Goal: Purchase product/service

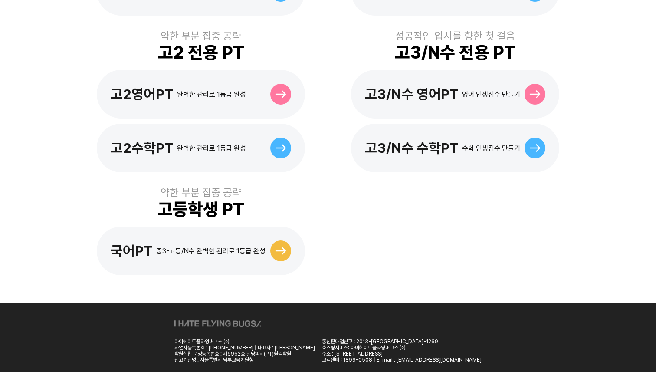
scroll to position [432, 0]
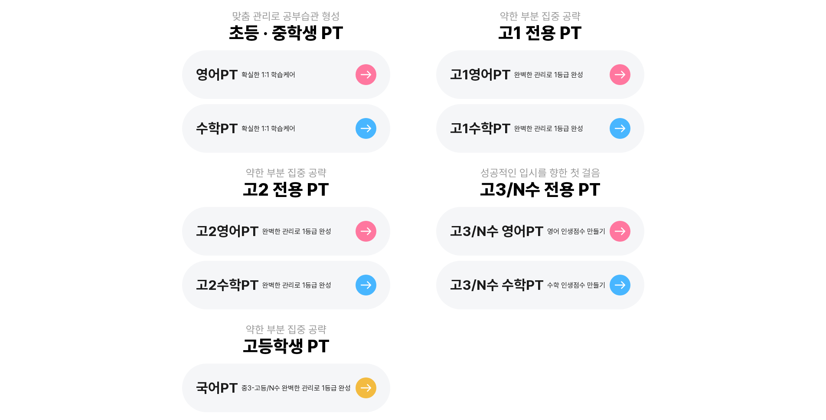
scroll to position [284, 0]
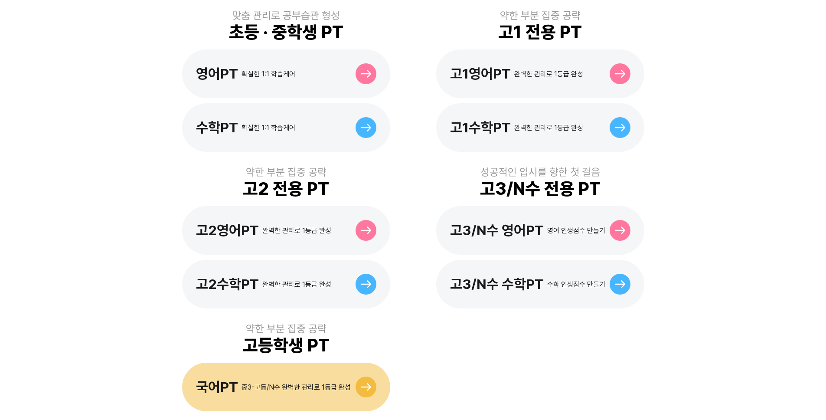
click at [291, 383] on div "국어PT 중3-고등/N수 완벽한 관리로 1등급 완성" at bounding box center [286, 387] width 208 height 49
